Goal: Communication & Community: Answer question/provide support

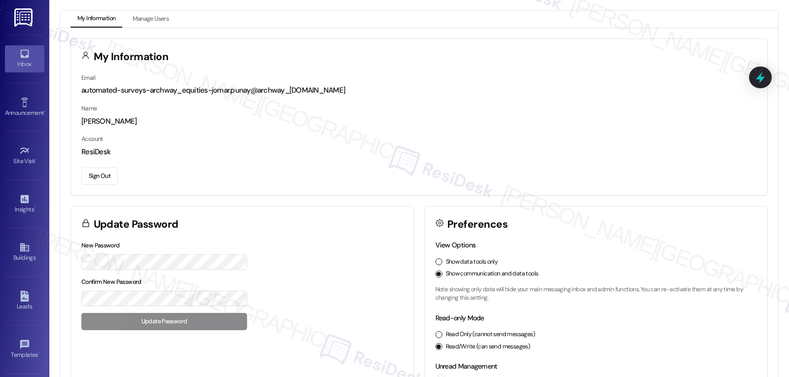
click at [27, 58] on icon at bounding box center [24, 53] width 11 height 11
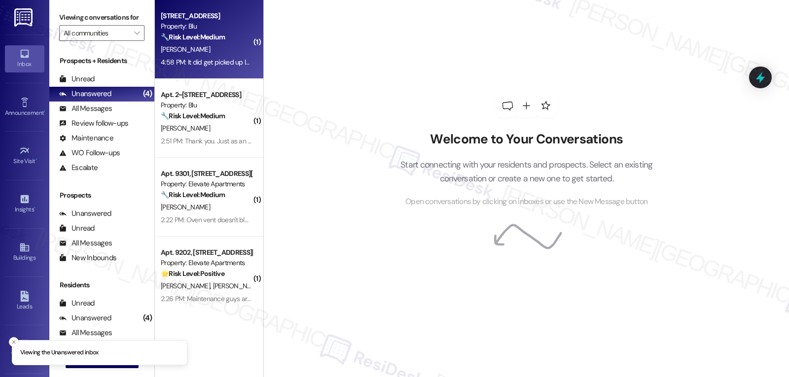
click at [200, 38] on strong "🔧 Risk Level: Medium" at bounding box center [193, 37] width 64 height 9
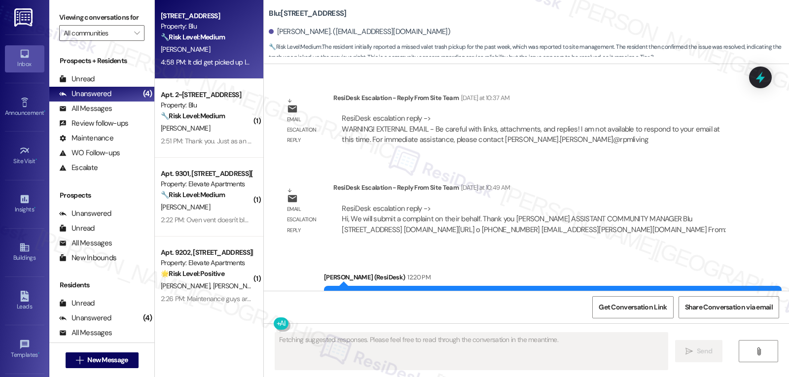
scroll to position [4580, 0]
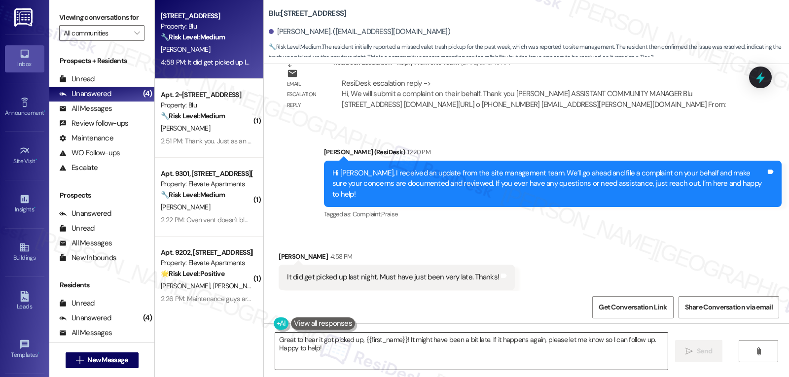
click at [326, 353] on textarea "Great to hear it got picked up, {{first_name}}! It might have been a bit late. …" at bounding box center [471, 351] width 392 height 37
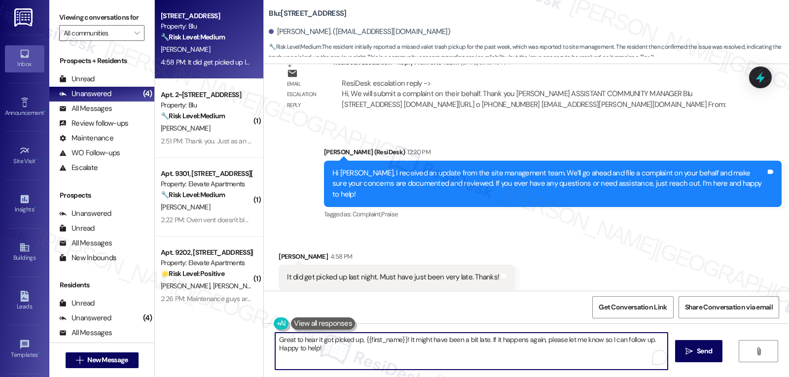
click at [275, 339] on textarea "Great to hear it got picked up, {{first_name}}! It might have been a bit late. …" at bounding box center [471, 351] width 392 height 37
drag, startPoint x: 412, startPoint y: 341, endPoint x: 490, endPoint y: 342, distance: 78.4
click at [490, 342] on textarea "Oh, great to hear it got picked up, {{first_name}}! It might have been a bit la…" at bounding box center [471, 351] width 392 height 37
click at [630, 343] on textarea "Oh, great to hear it got picked up, {{first_name}}! If it happens again, please…" at bounding box center [471, 351] width 392 height 37
type textarea "Oh, great to hear it got picked up, {{first_name}}! If it happens again, please…"
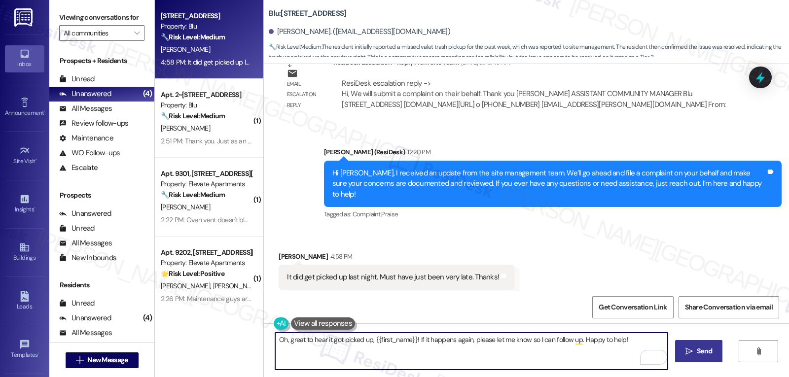
click at [694, 349] on span "Send" at bounding box center [703, 351] width 19 height 10
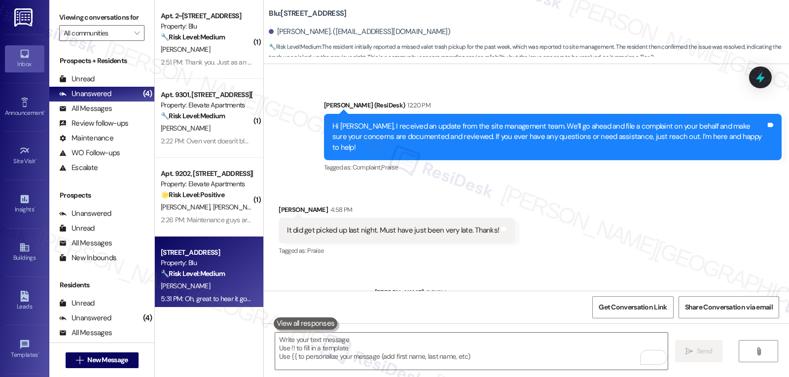
scroll to position [4650, 0]
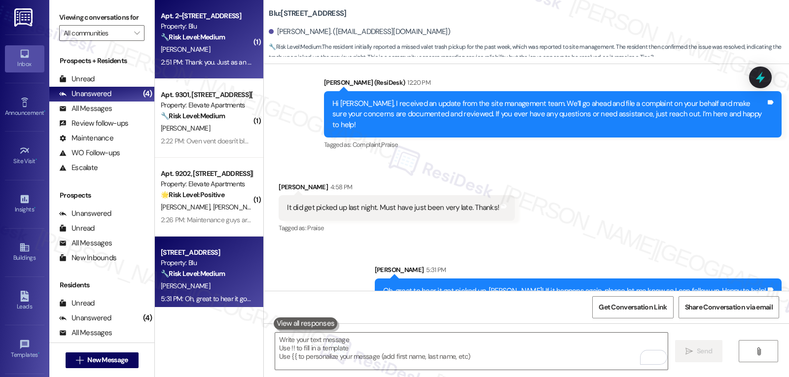
click at [207, 46] on div "[PERSON_NAME]" at bounding box center [206, 49] width 93 height 12
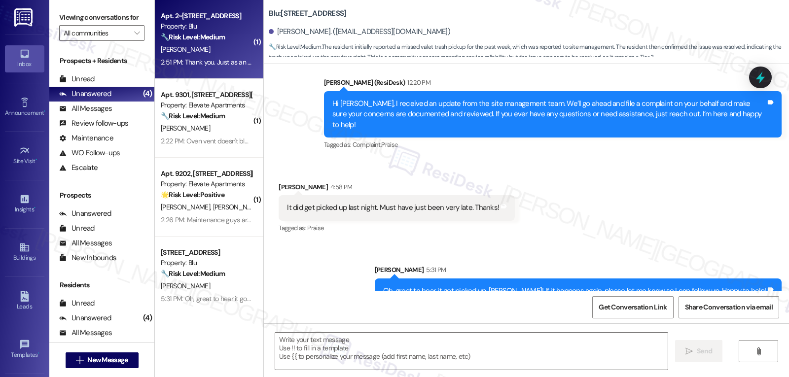
type textarea "Fetching suggested responses. Please feel free to read through the conversation…"
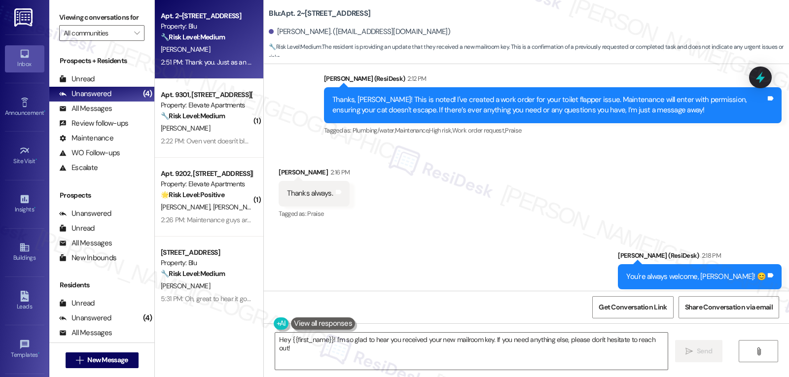
scroll to position [7227, 0]
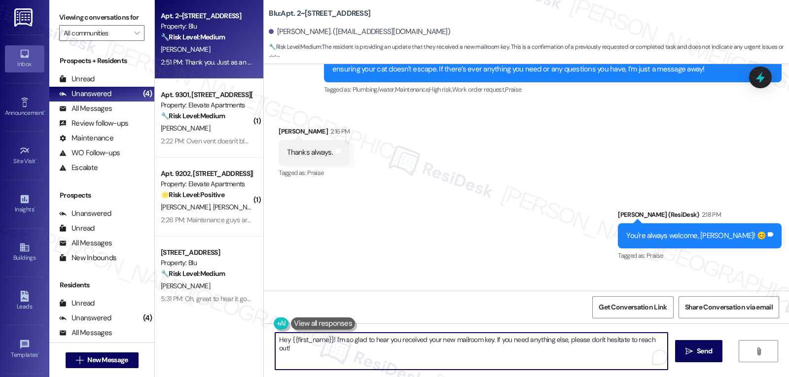
drag, startPoint x: 273, startPoint y: 341, endPoint x: 327, endPoint y: 341, distance: 53.7
click at [327, 341] on textarea "Hey {{first_name}}! I'm so glad to hear you received your new mailroom key. If …" at bounding box center [471, 351] width 392 height 37
click at [461, 343] on textarea "'Love that! I'm so glad to hear you received your new mailroom key. If you need…" at bounding box center [471, 351] width 392 height 37
click at [508, 354] on textarea "'Love that! I'm so glad to hear you received your new mailroom key. Thanks for …" at bounding box center [471, 351] width 392 height 37
type textarea "'Love that! I'm so glad to hear you received your new mailroom key. Thanks for …"
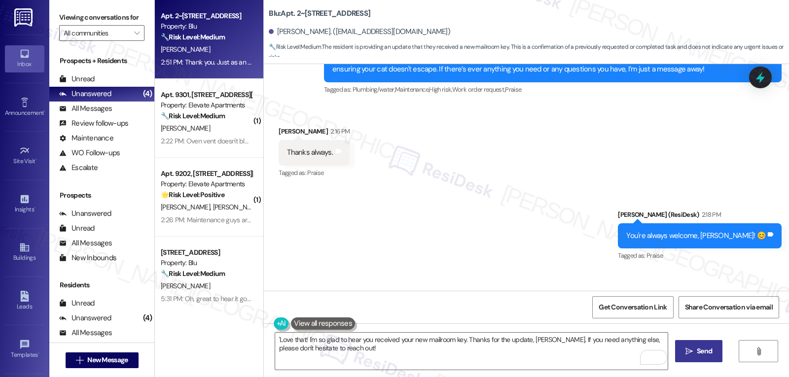
click at [706, 355] on span "Send" at bounding box center [703, 351] width 15 height 10
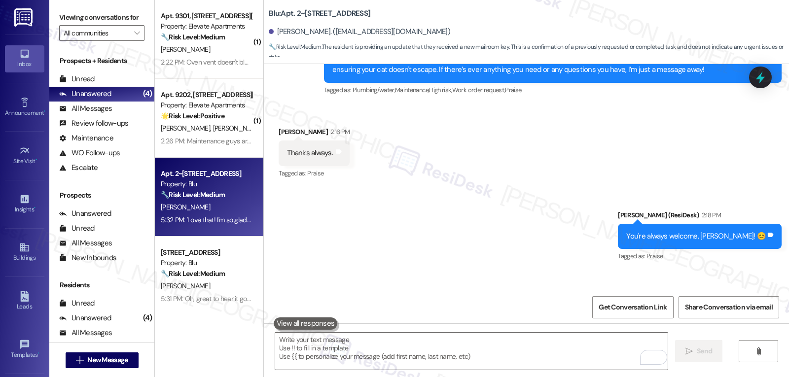
scroll to position [7306, 0]
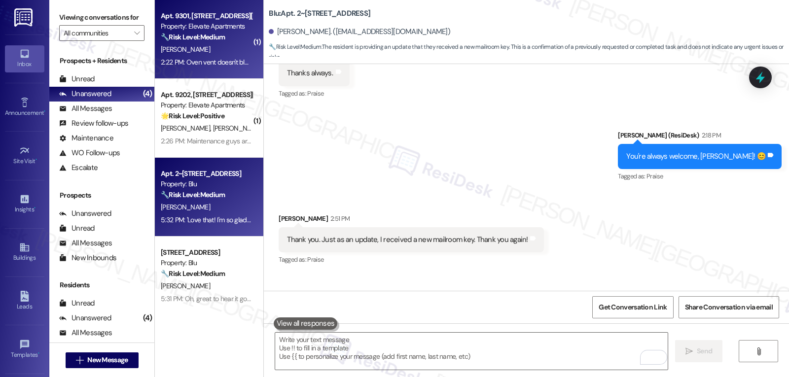
click at [219, 40] on strong "🔧 Risk Level: Medium" at bounding box center [193, 37] width 64 height 9
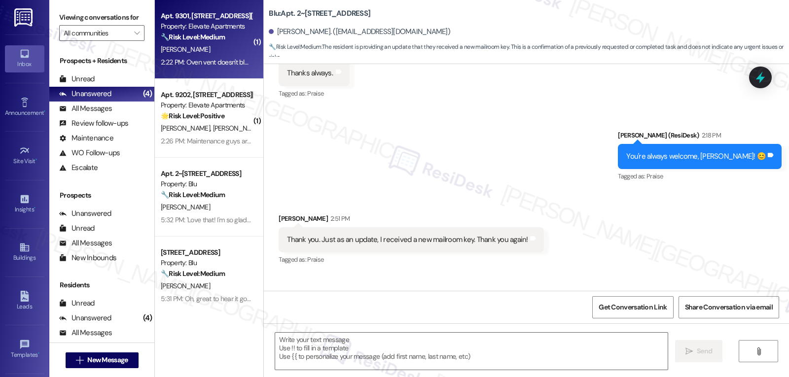
type textarea "Fetching suggested responses. Please feel free to read through the conversation…"
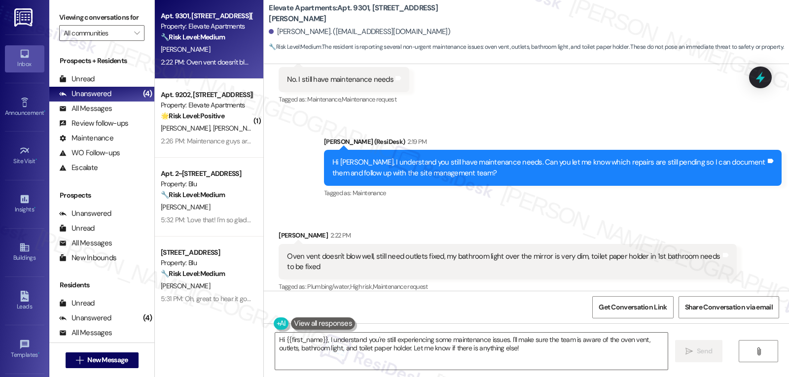
scroll to position [2575, 0]
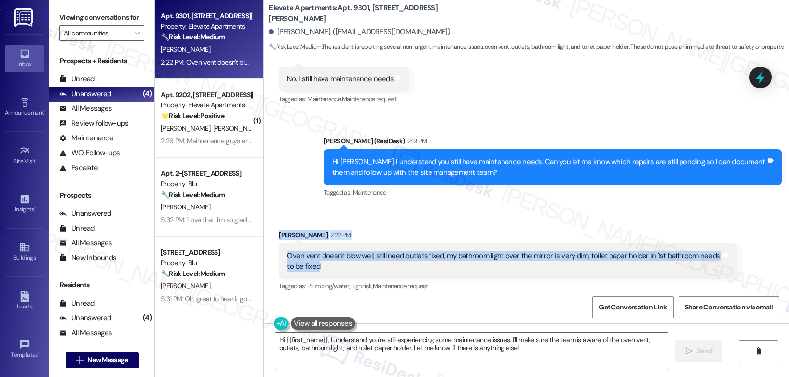
drag, startPoint x: 270, startPoint y: 224, endPoint x: 341, endPoint y: 253, distance: 76.7
click at [341, 253] on div "Received via SMS [PERSON_NAME] 2:22 PM Oven vent doesn't blow well, still need …" at bounding box center [507, 261] width 472 height 79
copy div "[PERSON_NAME] 2:22 PM Oven vent doesn't blow well, still need outlets fixed, my…"
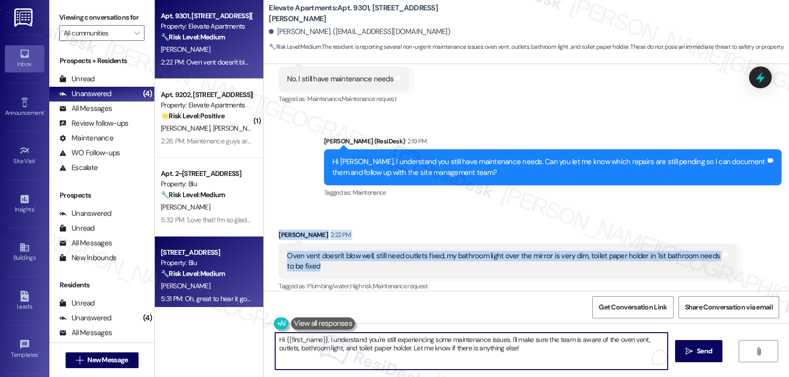
drag, startPoint x: 529, startPoint y: 353, endPoint x: 190, endPoint y: 291, distance: 344.7
click at [195, 295] on div "Apt. [STREET_ADDRESS][PERSON_NAME] Property: Elevate Apartments 🔧 Risk Level: M…" at bounding box center [472, 188] width 634 height 377
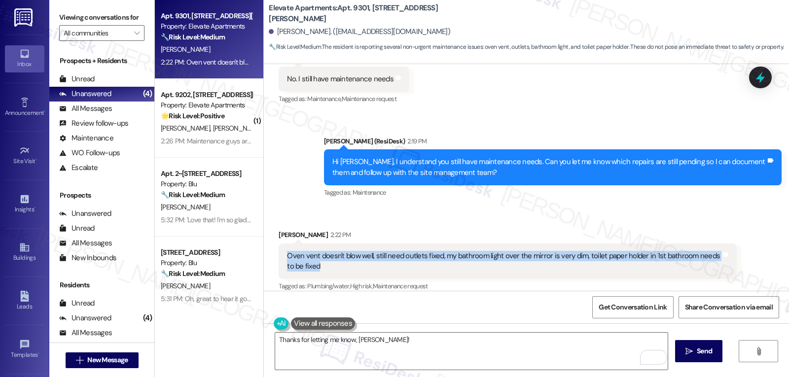
drag, startPoint x: 281, startPoint y: 248, endPoint x: 354, endPoint y: 262, distance: 74.6
click at [354, 262] on div "Oven vent doesn't blow well, still need outlets fixed, my bathroom light over t…" at bounding box center [506, 261] width 457 height 36
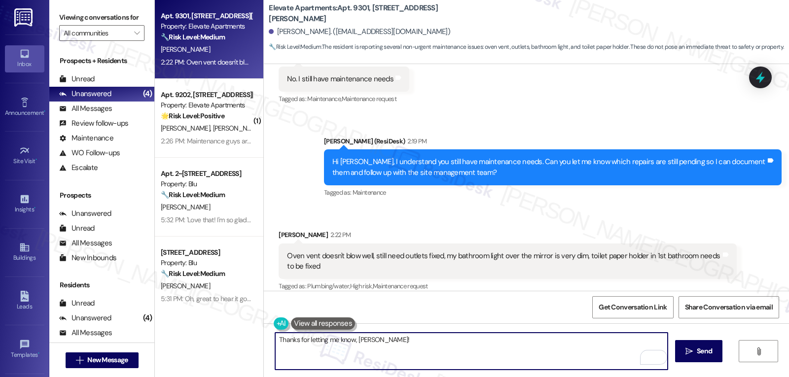
click at [391, 344] on textarea "Thanks for letting me know, [PERSON_NAME]!" at bounding box center [471, 351] width 392 height 37
paste textarea "[PERSON_NAME] 2:22 PM Oven vent doesn't blow well, still need outlets fixed, my…"
click at [541, 342] on textarea "Thanks for letting me know, [PERSON_NAME]! Just to make sure I got everything c…" at bounding box center [471, 351] width 392 height 37
click at [635, 342] on textarea "Thanks for letting me know, [PERSON_NAME]! Just to make sure I got everything c…" at bounding box center [471, 351] width 392 height 37
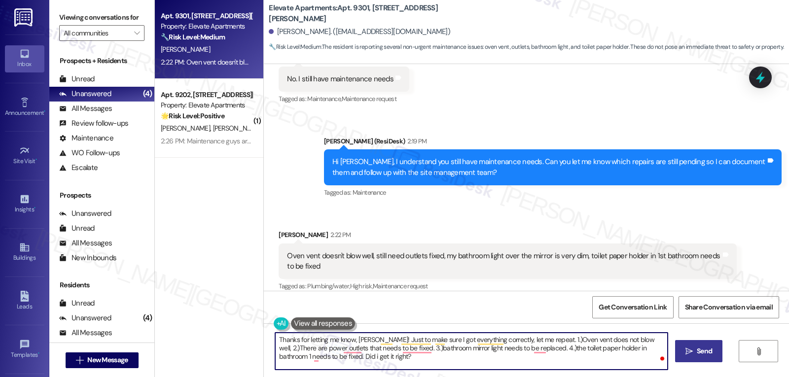
type textarea "Thanks for letting me know, [PERSON_NAME]! Just to make sure I got everything c…"
click at [701, 352] on span "Send" at bounding box center [703, 351] width 15 height 10
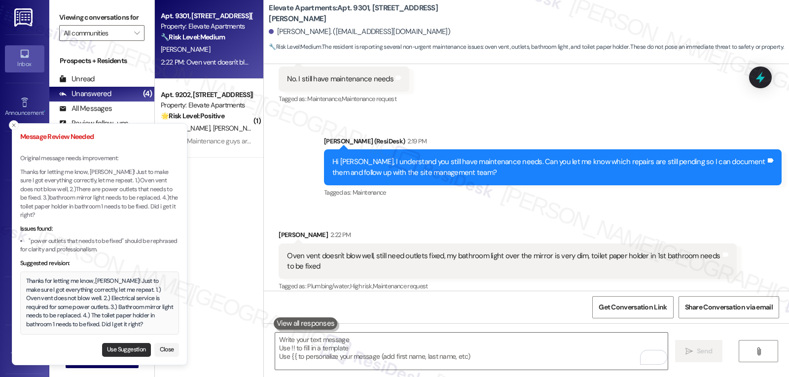
click at [124, 346] on button "Use Suggestion" at bounding box center [126, 350] width 49 height 14
type textarea "Thanks for letting me know, [PERSON_NAME]! Just to make sure I got everything c…"
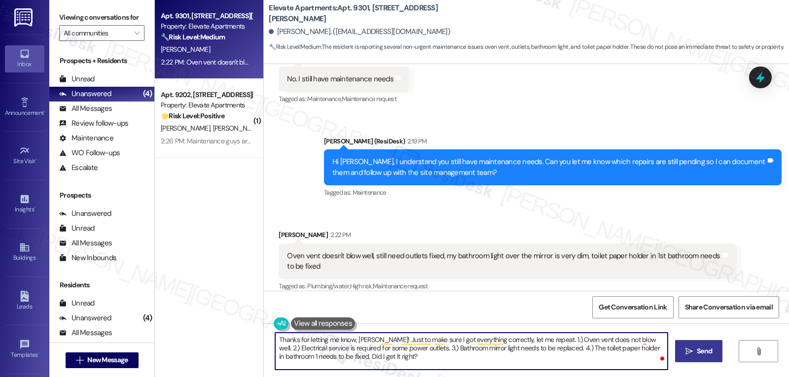
click at [446, 358] on textarea "Thanks for letting me know, [PERSON_NAME]! Just to make sure I got everything c…" at bounding box center [471, 351] width 392 height 37
click at [683, 353] on span " Send" at bounding box center [698, 351] width 31 height 10
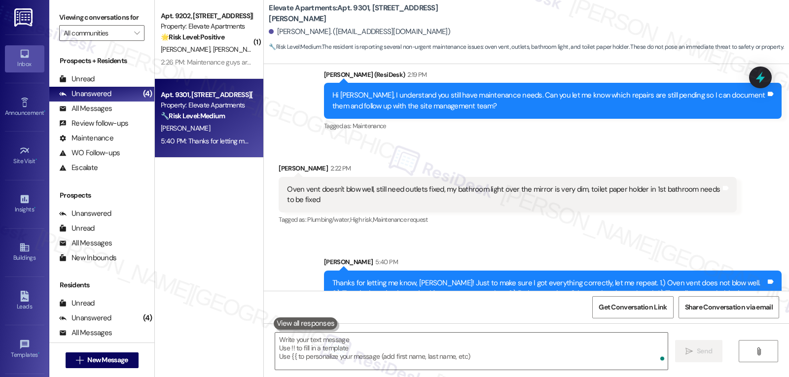
scroll to position [2665, 0]
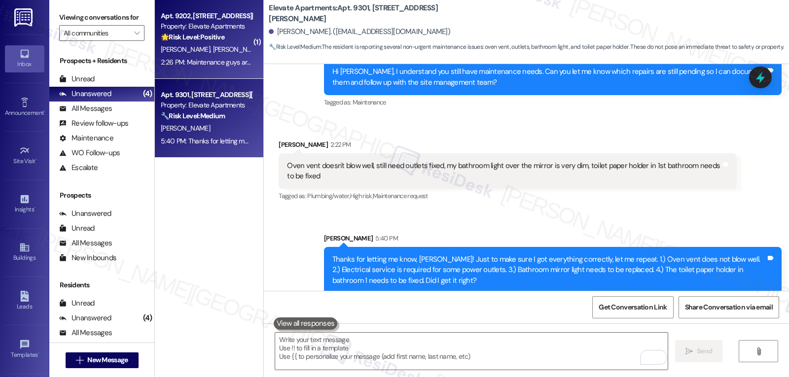
click at [168, 45] on span "[PERSON_NAME]" at bounding box center [187, 49] width 52 height 9
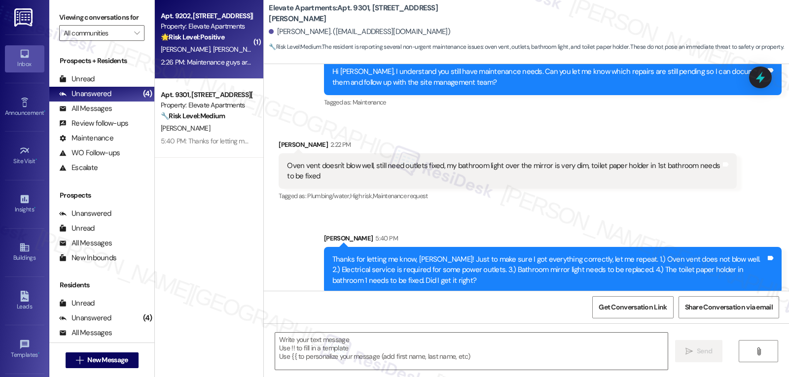
type textarea "Fetching suggested responses. Please feel free to read through the conversation…"
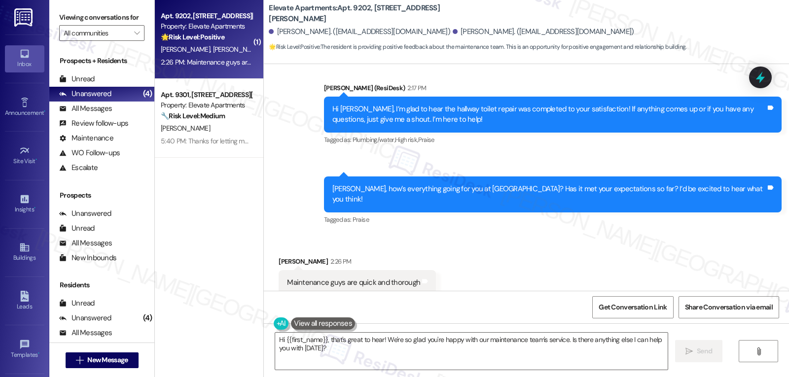
scroll to position [263, 0]
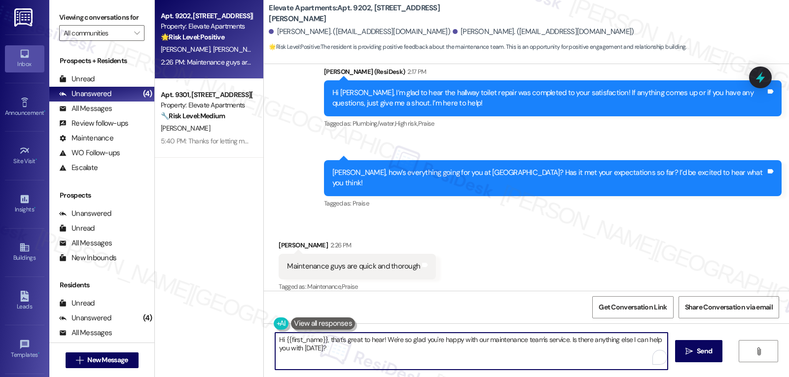
drag, startPoint x: 325, startPoint y: 341, endPoint x: 268, endPoint y: 341, distance: 57.2
click at [275, 341] on textarea "Hi {{first_name}}, that's great to hear! We're so glad you're happy with our ma…" at bounding box center [471, 351] width 392 height 37
drag, startPoint x: 514, startPoint y: 339, endPoint x: 788, endPoint y: 400, distance: 281.2
click at [788, 377] on html "Inbox Go to Inbox Announcement • Send A Text Announcement Site Visit • Go to Si…" at bounding box center [394, 188] width 789 height 377
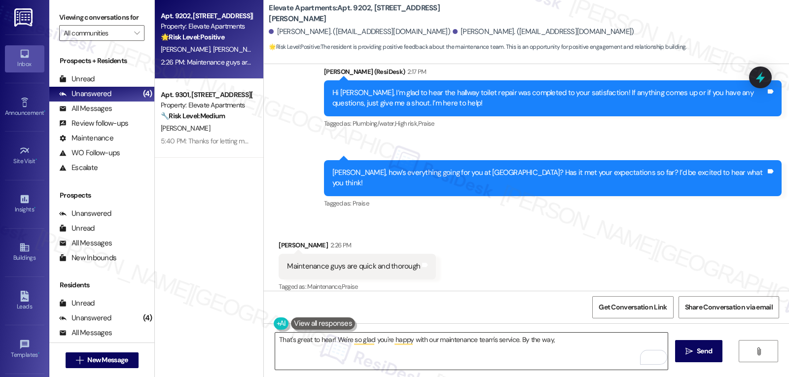
click at [578, 341] on textarea "That's great to hear! We're so glad you're happy with our maintenance team's se…" at bounding box center [471, 351] width 392 height 37
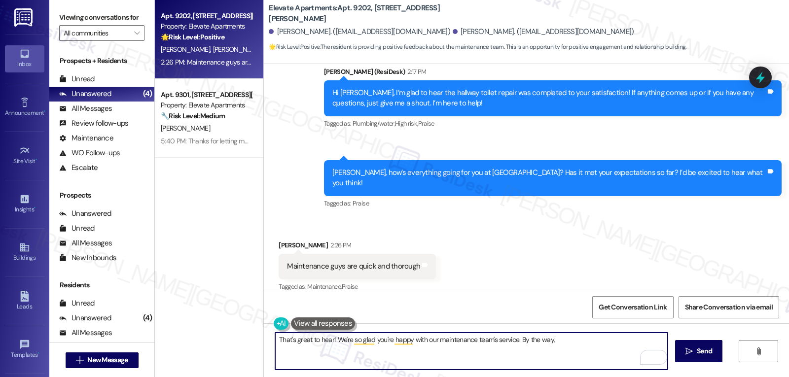
paste textarea "your feedback means a lot to us, and we’d love it if you could leave a Google R…"
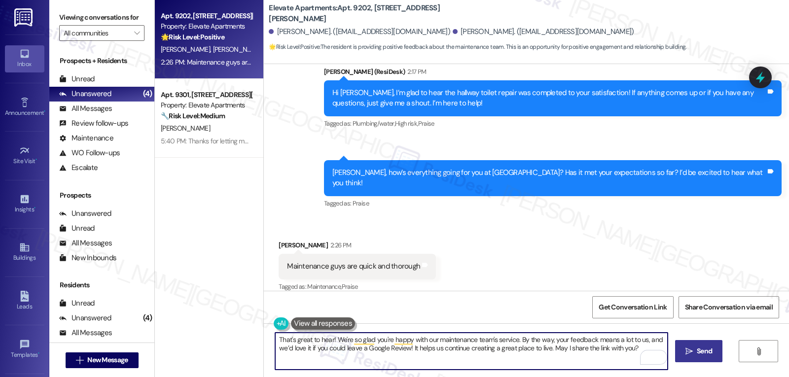
type textarea "That's great to hear! We're so glad you're happy with our maintenance team's se…"
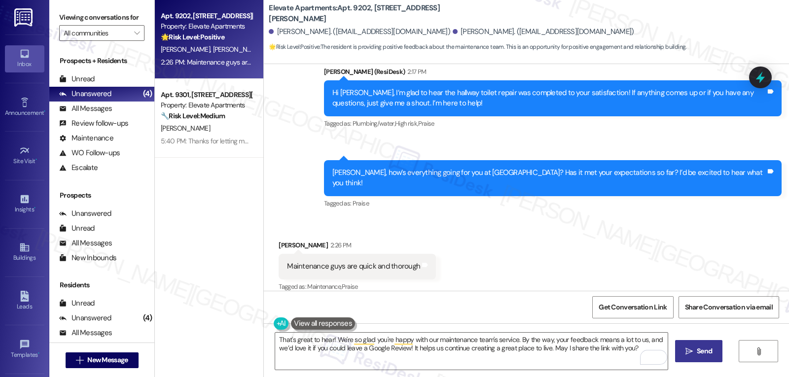
click at [694, 353] on span "Send" at bounding box center [703, 351] width 19 height 10
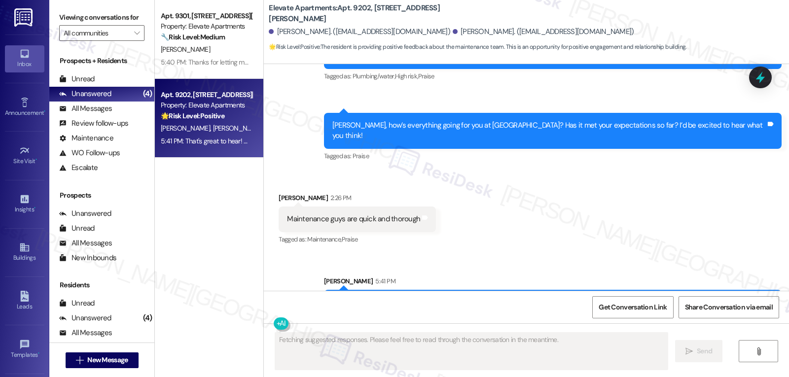
scroll to position [342, 0]
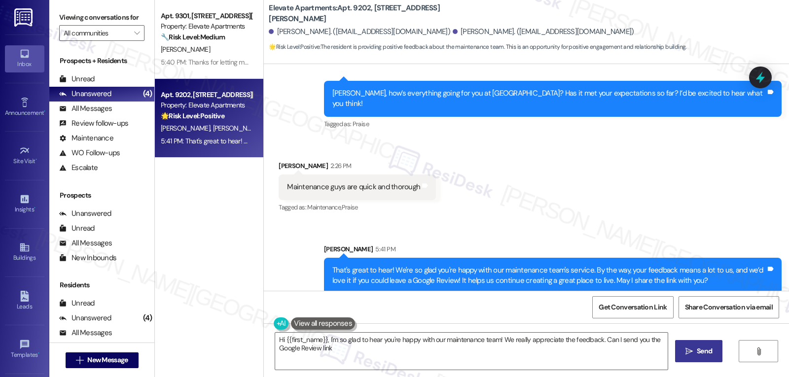
type textarea "Hi {{first_name}}, I'm so glad to hear you're happy with our maintenance team! …"
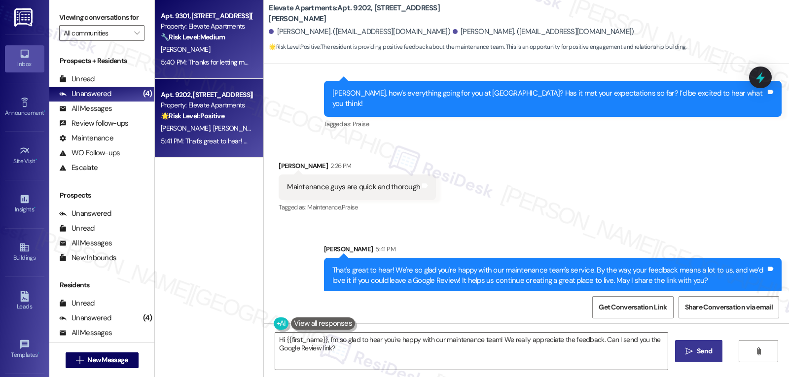
click at [191, 42] on div "🔧 Risk Level: Medium The resident is reporting several non-urgent maintenance i…" at bounding box center [206, 37] width 91 height 10
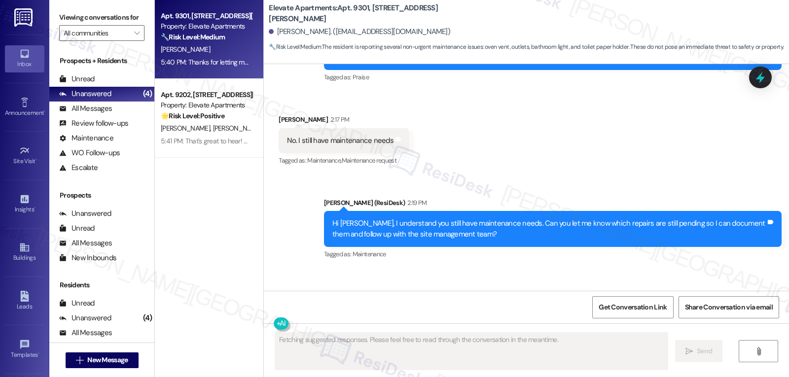
scroll to position [2575, 0]
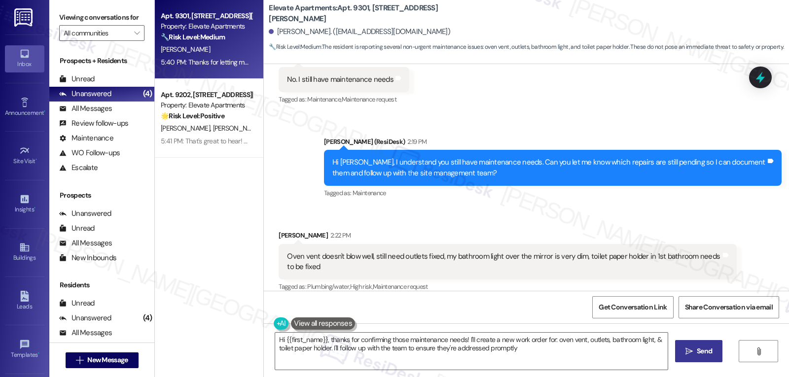
type textarea "Hi {{first_name}}, thanks for confirming those maintenance needs! I'll create a…"
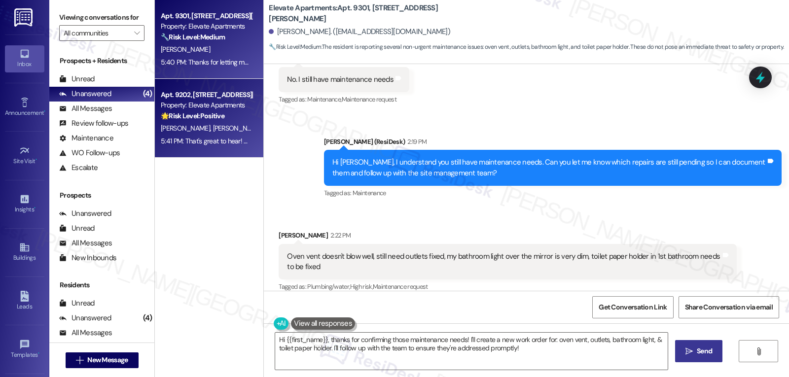
click at [207, 132] on div "[PERSON_NAME] [PERSON_NAME]" at bounding box center [206, 128] width 93 height 12
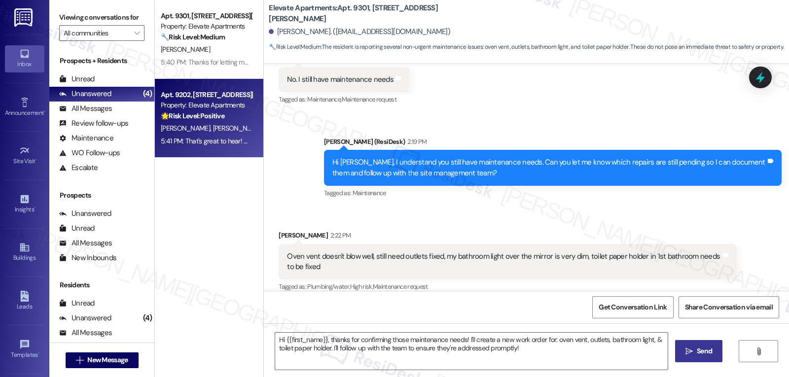
type textarea "Fetching suggested responses. Please feel free to read through the conversation…"
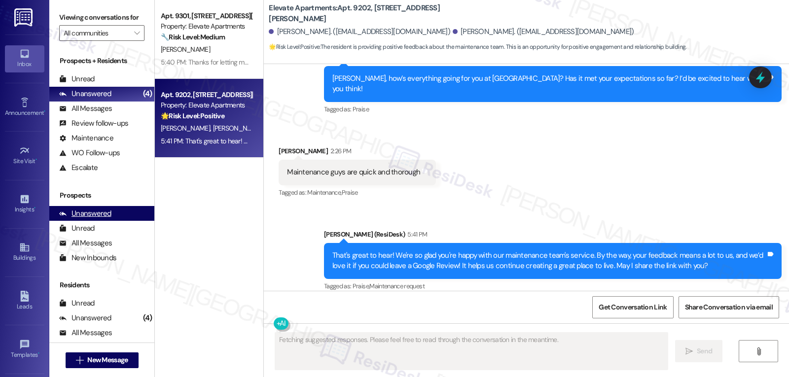
scroll to position [425, 0]
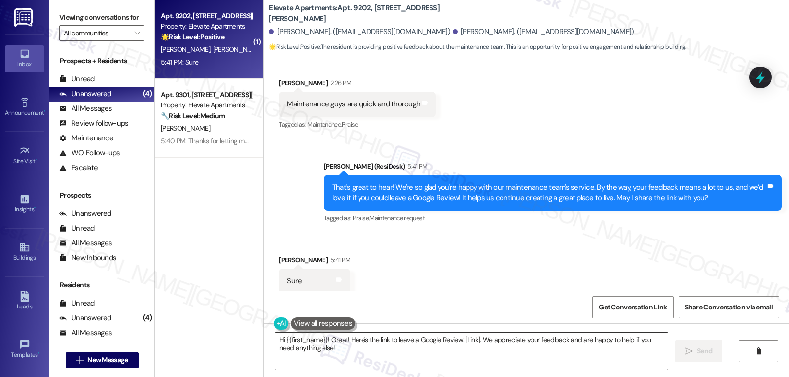
click at [392, 361] on textarea "Hi {{first_name}}! Great! Here's the link to leave a Google Review: [Link]. We …" at bounding box center [471, 351] width 392 height 37
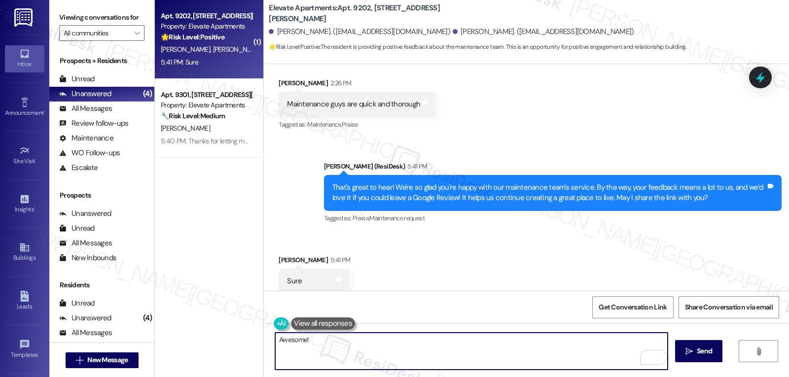
click at [362, 343] on textarea "Awesome!" at bounding box center [471, 351] width 392 height 37
paste textarea "Here’s the review link: {{google_review_link}}. It only takes a minute! Please …"
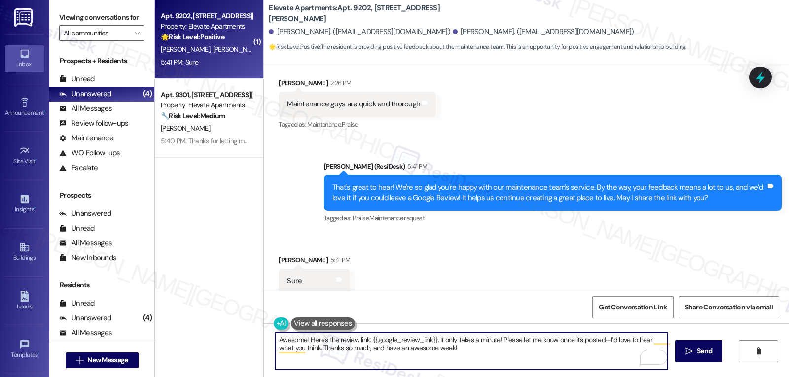
click at [599, 340] on textarea "Awesome! Here’s the review link: {{google_review_link}}. It only takes a minute…" at bounding box center [471, 351] width 392 height 37
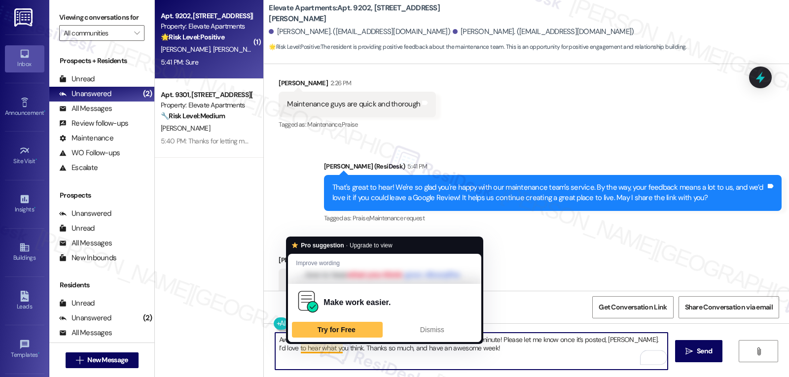
click at [336, 347] on textarea "Awesome! Here’s the review link: {{google_review_link}}. It only takes a minute…" at bounding box center [471, 351] width 392 height 37
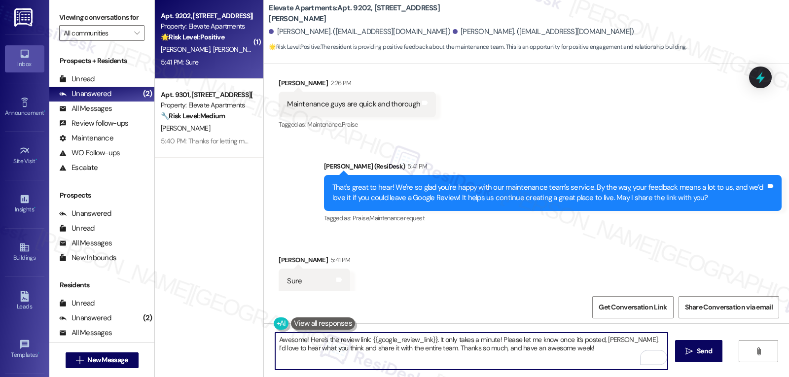
click at [575, 360] on textarea "Awesome! Here’s the review link: {{google_review_link}}. It only takes a minute…" at bounding box center [471, 351] width 392 height 37
click at [550, 350] on textarea "Awesome! Here’s the review link: {{google_review_link}}. It only takes a minute…" at bounding box center [471, 351] width 392 height 37
click at [548, 349] on textarea "Awesome! Here’s the review link: {{google_review_link}}. It only takes a minute…" at bounding box center [471, 351] width 392 height 37
click at [605, 357] on textarea "Awesome! Here’s the review link: {{google_review_link}}. It only takes a minute…" at bounding box center [471, 351] width 392 height 37
type textarea "Awesome! Here’s the review link: {{google_review_link}}. It only takes a minute…"
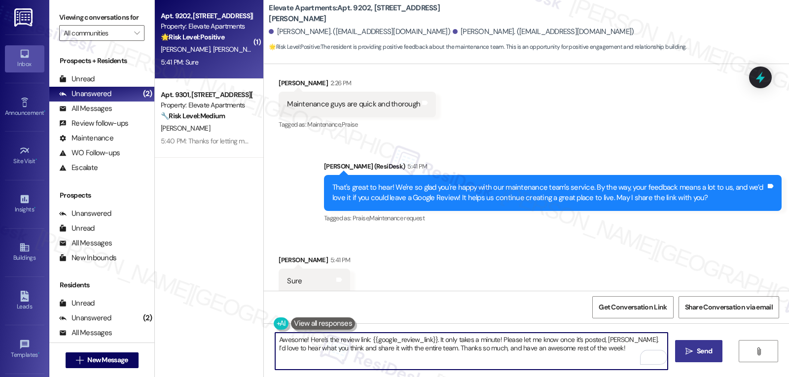
click at [705, 354] on span "Send" at bounding box center [703, 351] width 15 height 10
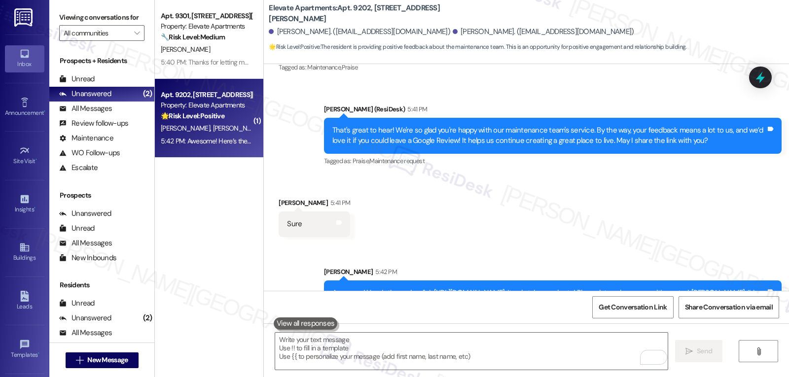
scroll to position [505, 0]
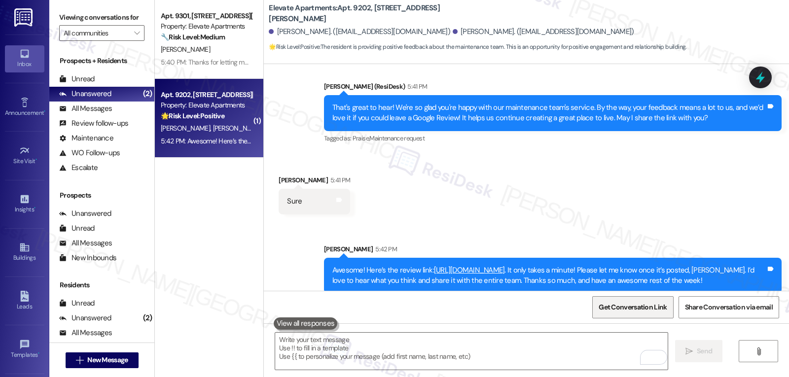
click at [632, 309] on span "Get Conversation Link" at bounding box center [632, 307] width 68 height 10
click at [603, 301] on span "Get Conversation Link" at bounding box center [632, 307] width 72 height 21
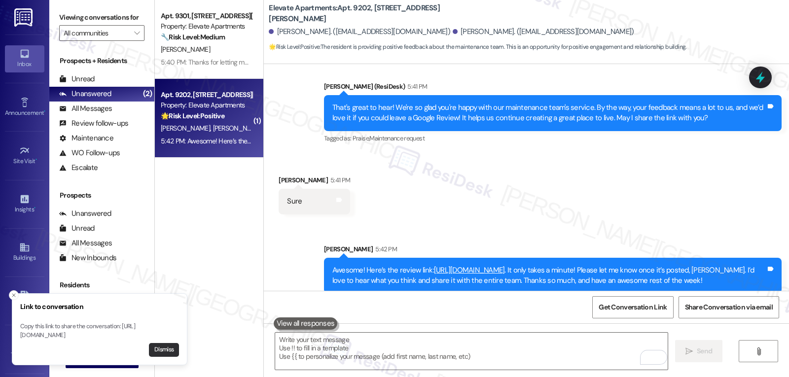
click at [171, 348] on button "Dismiss" at bounding box center [164, 350] width 30 height 14
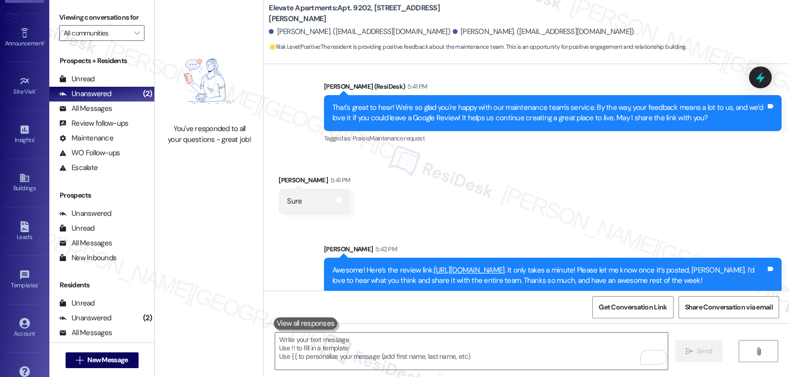
scroll to position [93, 0]
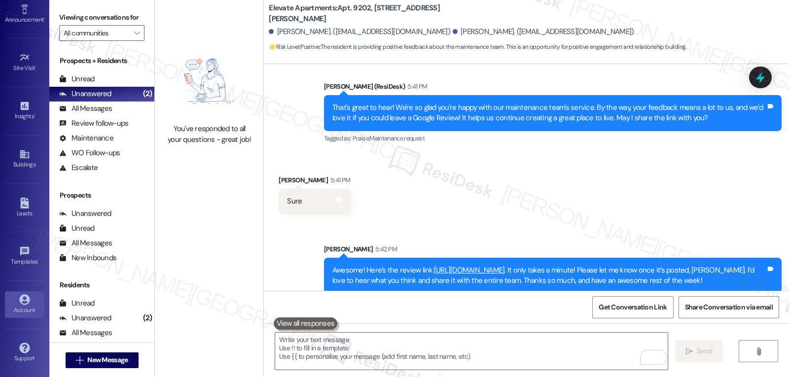
click at [29, 315] on link "Account" at bounding box center [24, 304] width 39 height 27
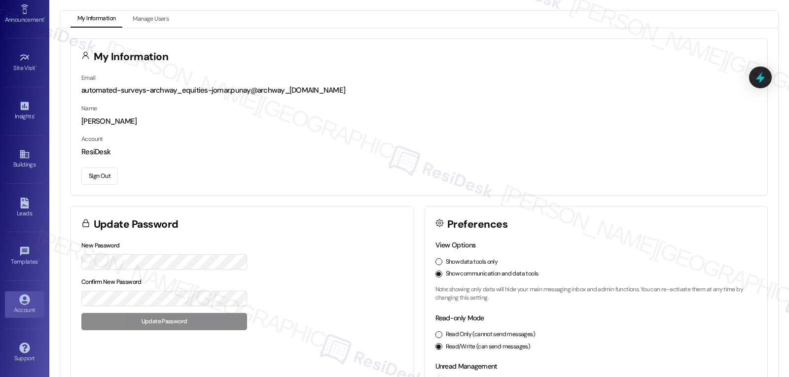
click at [102, 179] on button "Sign Out" at bounding box center [99, 176] width 36 height 17
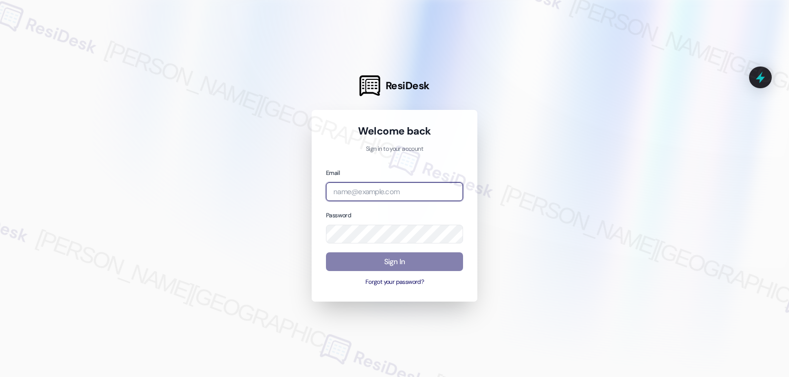
click at [354, 196] on input "email" at bounding box center [394, 191] width 137 height 19
click at [405, 193] on input "email" at bounding box center [394, 191] width 137 height 19
paste input "[EMAIL_ADDRESS][DOMAIN_NAME]"
type input "[EMAIL_ADDRESS][DOMAIN_NAME]"
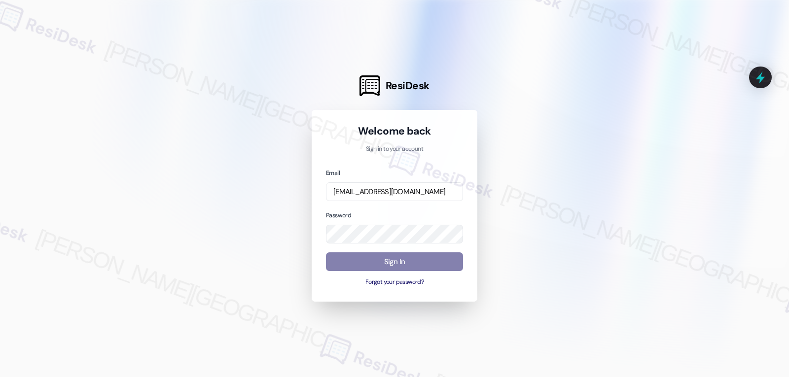
scroll to position [0, 0]
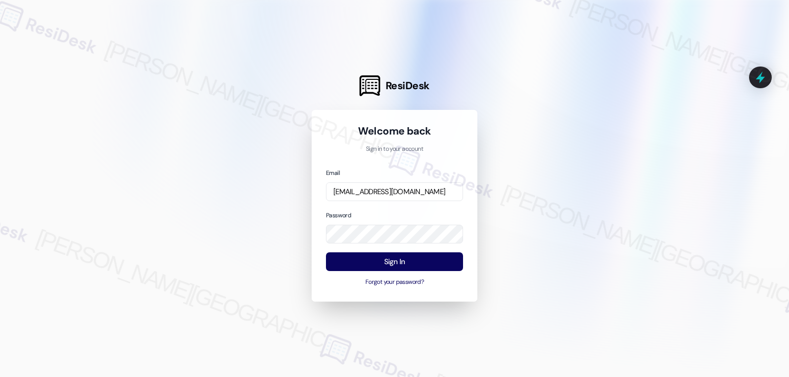
click at [389, 216] on div "Password" at bounding box center [394, 227] width 137 height 34
click at [390, 266] on button "Sign In" at bounding box center [394, 261] width 137 height 19
